Goal: Navigation & Orientation: Find specific page/section

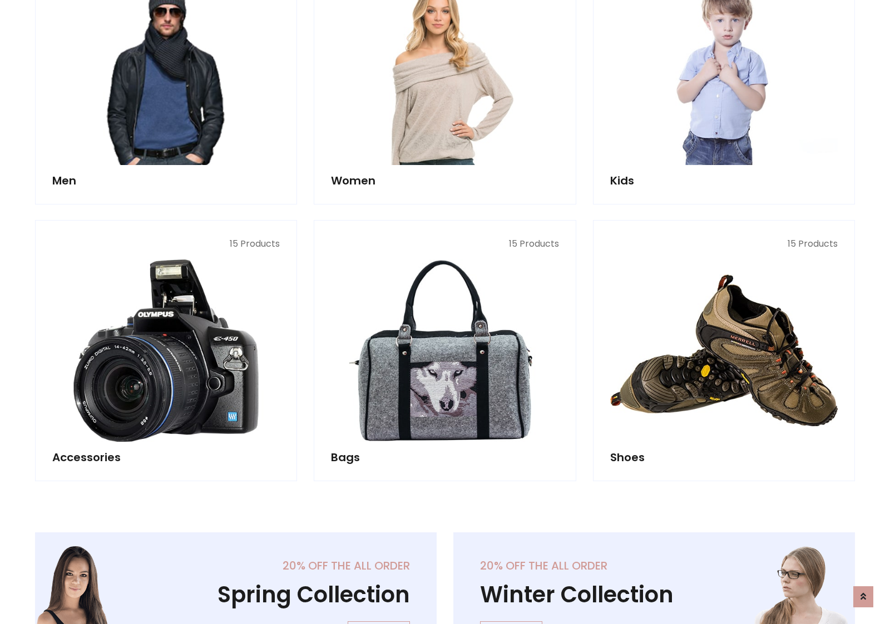
scroll to position [372, 0]
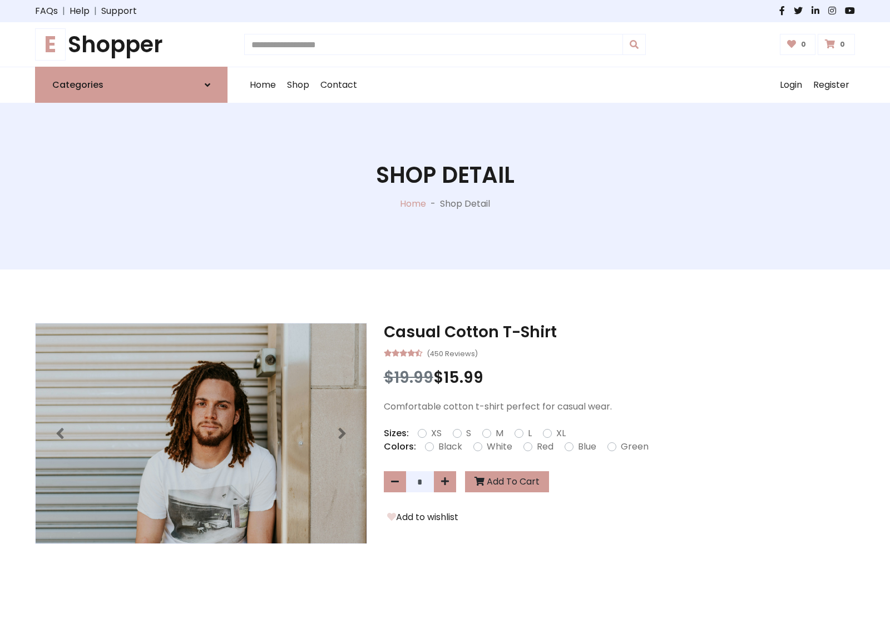
click at [131, 44] on h1 "E Shopper" at bounding box center [131, 44] width 192 height 27
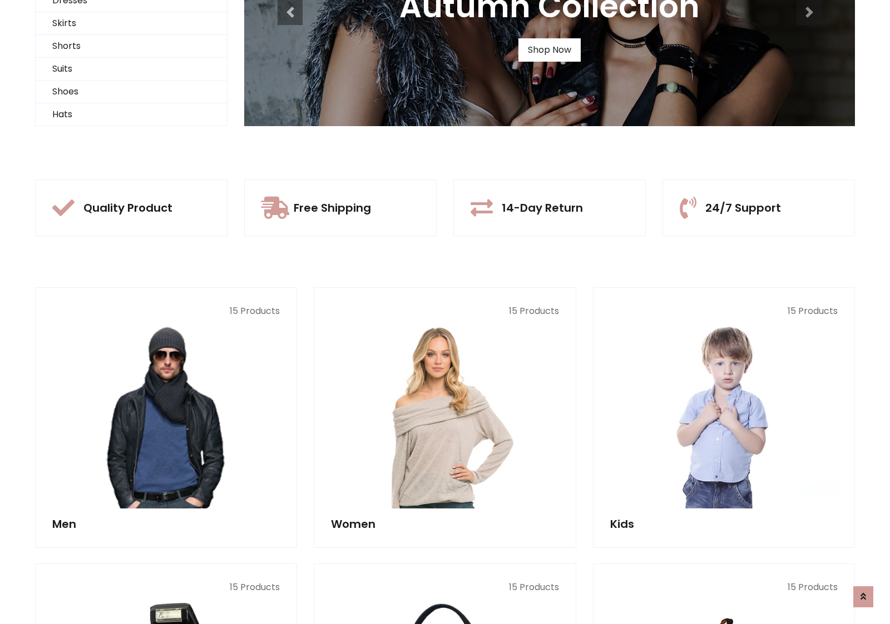
scroll to position [107, 0]
